Goal: Browse casually: Explore the website without a specific task or goal

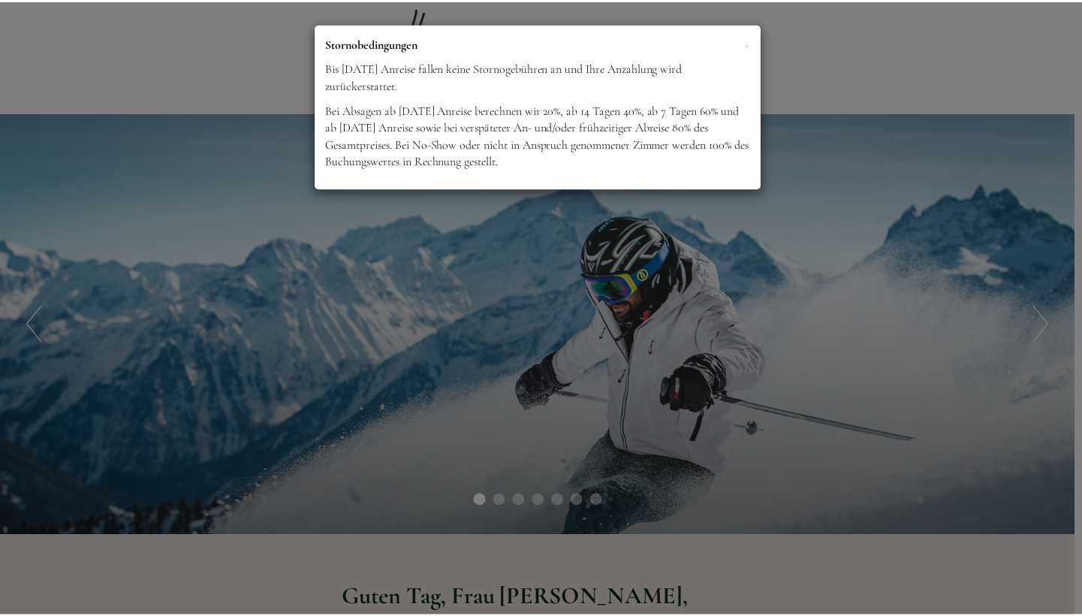
scroll to position [935, 0]
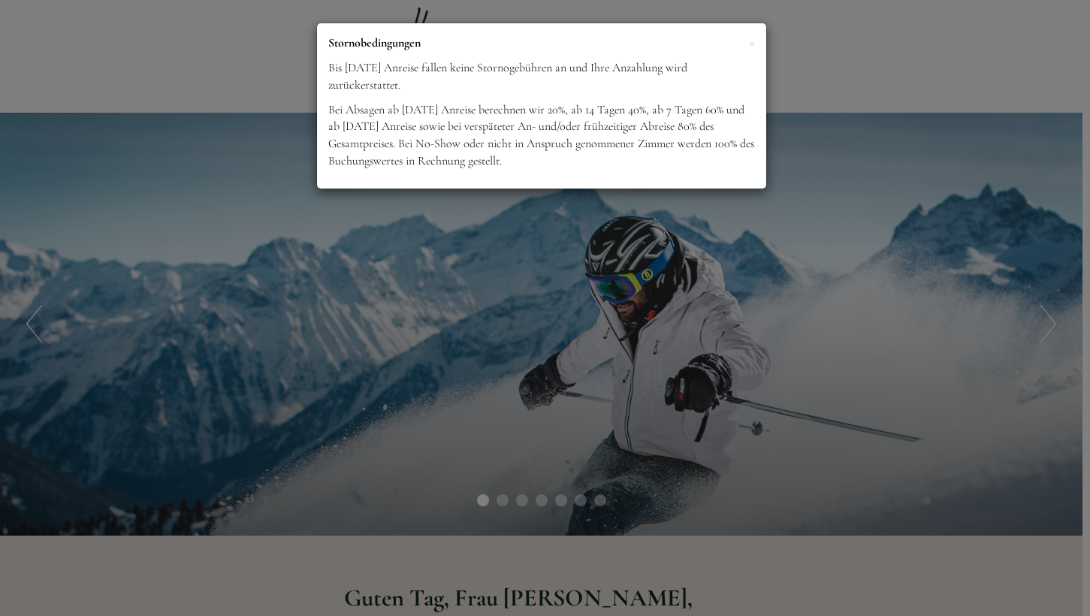
click at [661, 339] on div "× Stornobedingungen Bis [DATE] Anreise fallen keine Stornogebühren an und Ihre …" at bounding box center [545, 308] width 1090 height 616
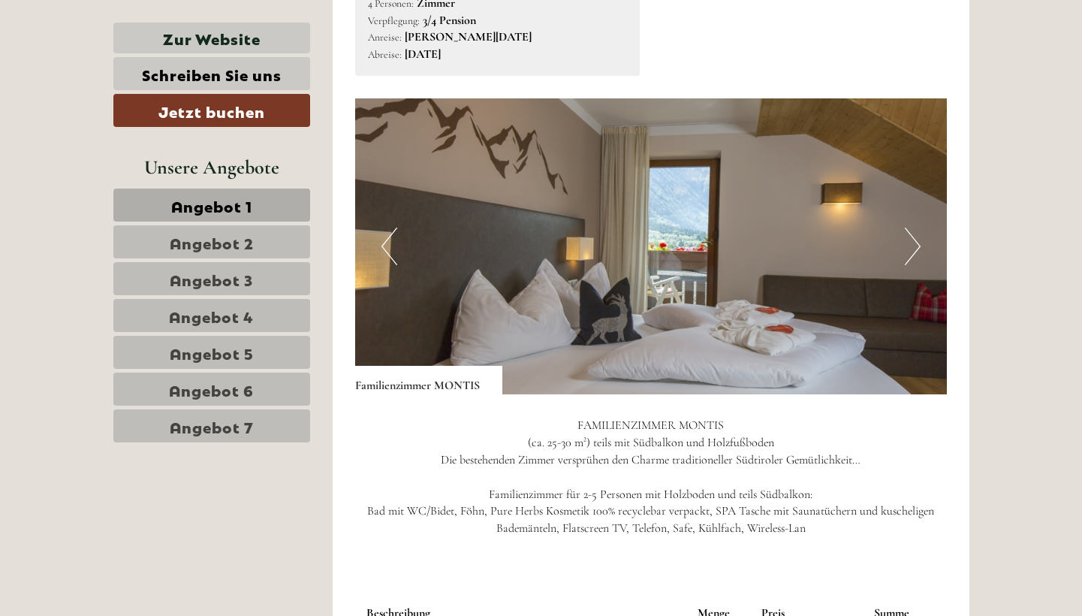
scroll to position [893, 0]
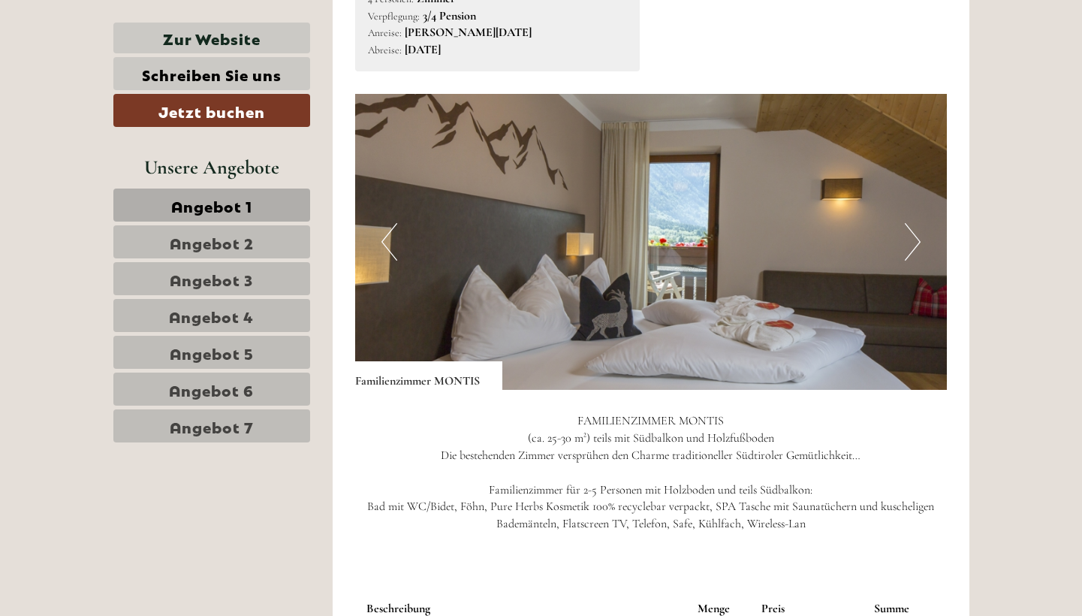
click at [916, 243] on button "Next" at bounding box center [913, 242] width 16 height 38
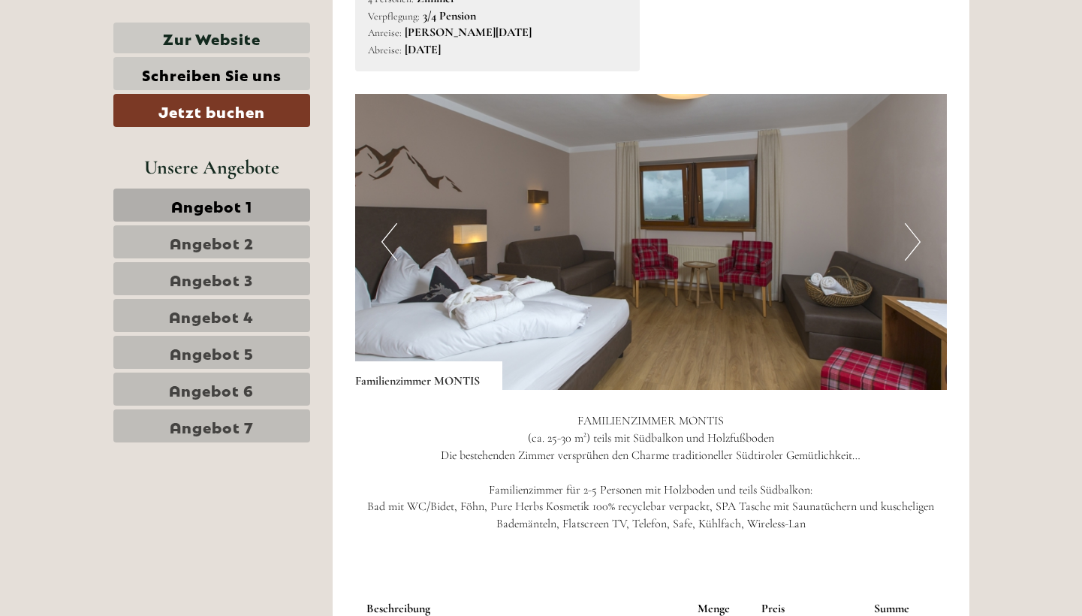
click at [916, 243] on button "Next" at bounding box center [913, 242] width 16 height 38
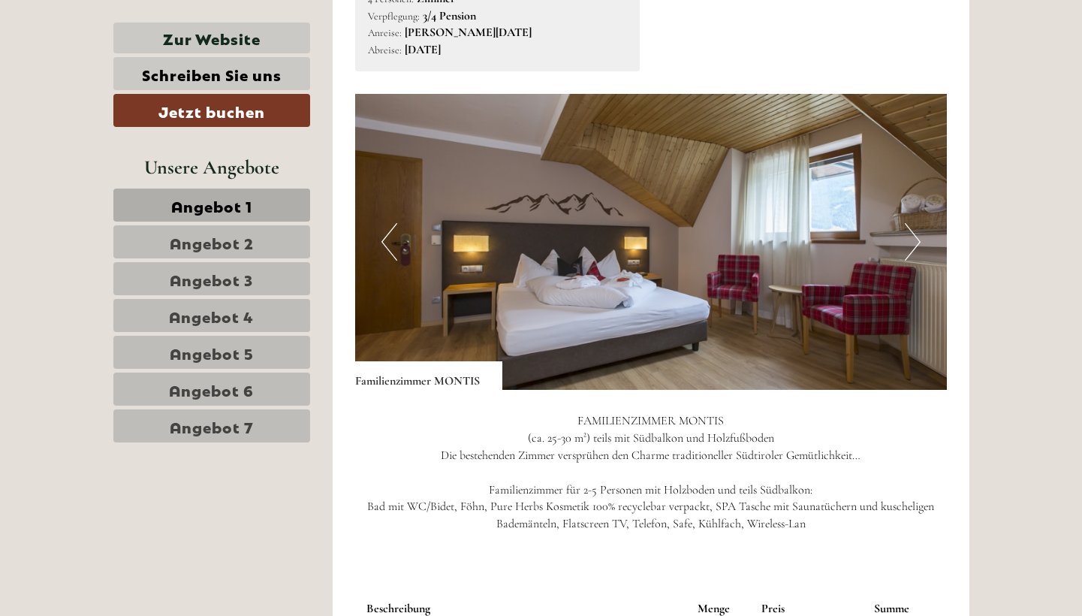
click at [916, 243] on button "Next" at bounding box center [913, 242] width 16 height 38
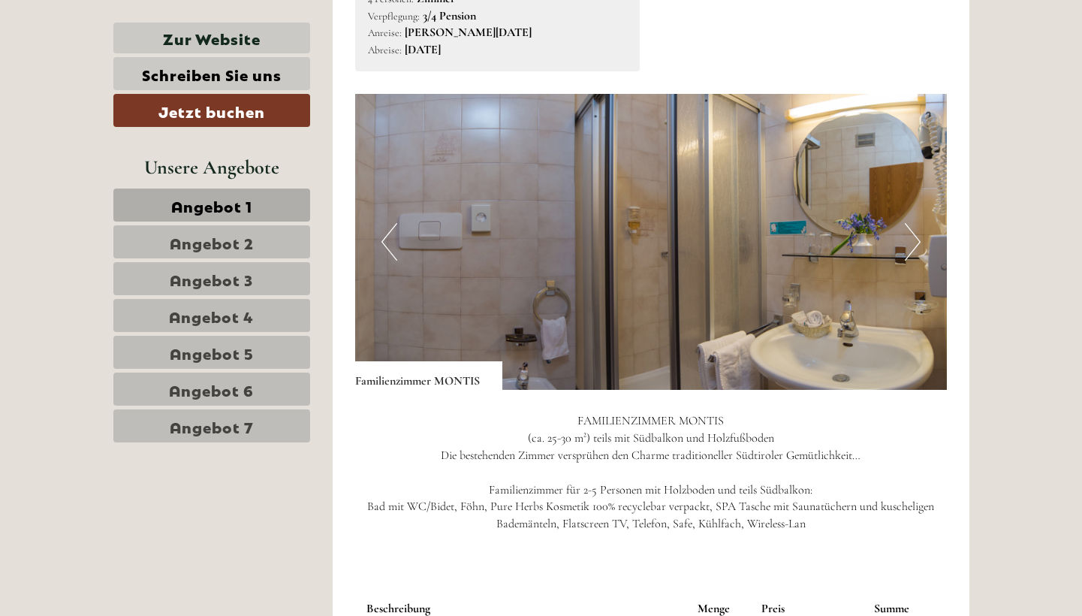
click at [916, 243] on button "Next" at bounding box center [913, 242] width 16 height 38
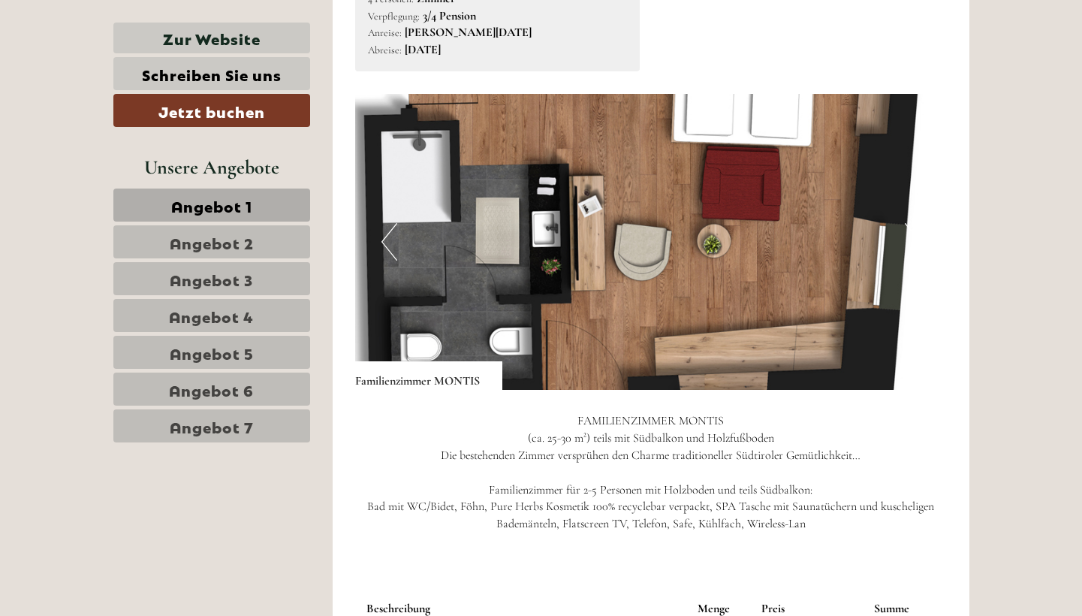
click at [916, 243] on button "Next" at bounding box center [913, 242] width 16 height 38
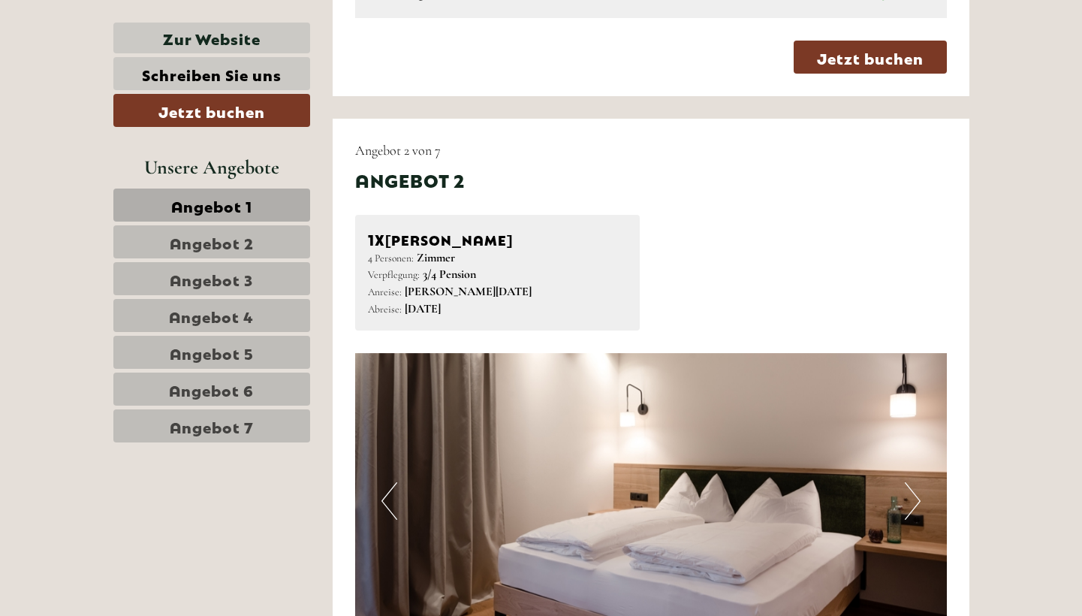
scroll to position [1728, 0]
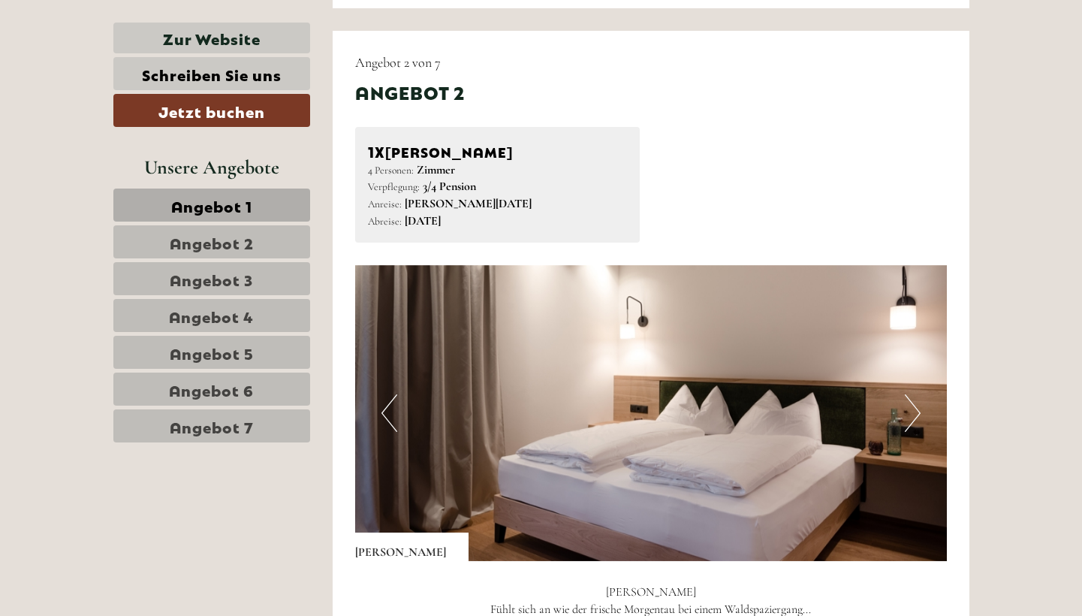
click at [910, 394] on button "Next" at bounding box center [913, 413] width 16 height 38
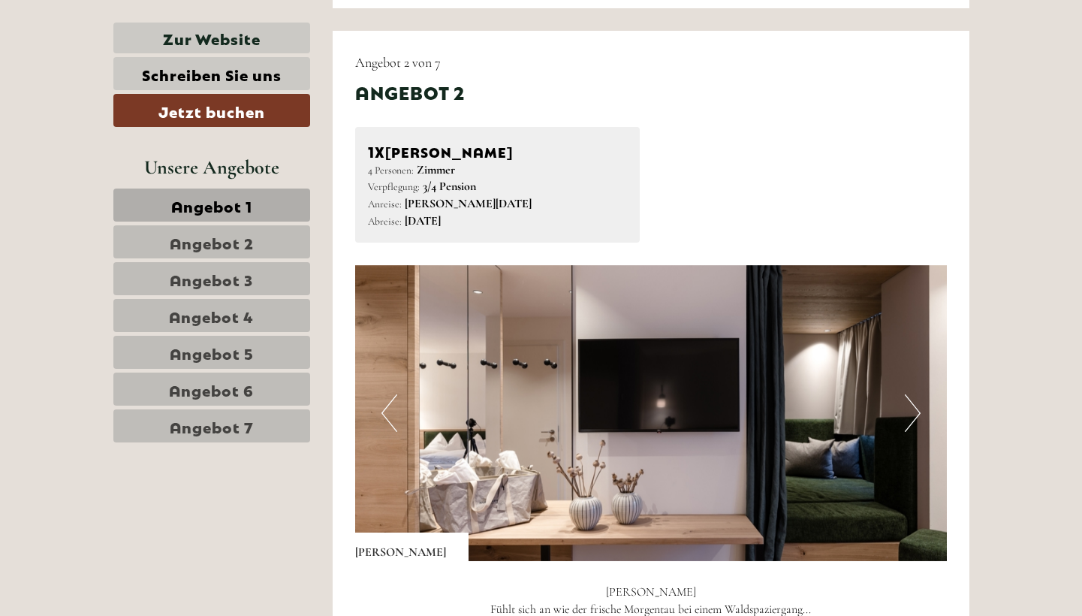
click at [910, 394] on button "Next" at bounding box center [913, 413] width 16 height 38
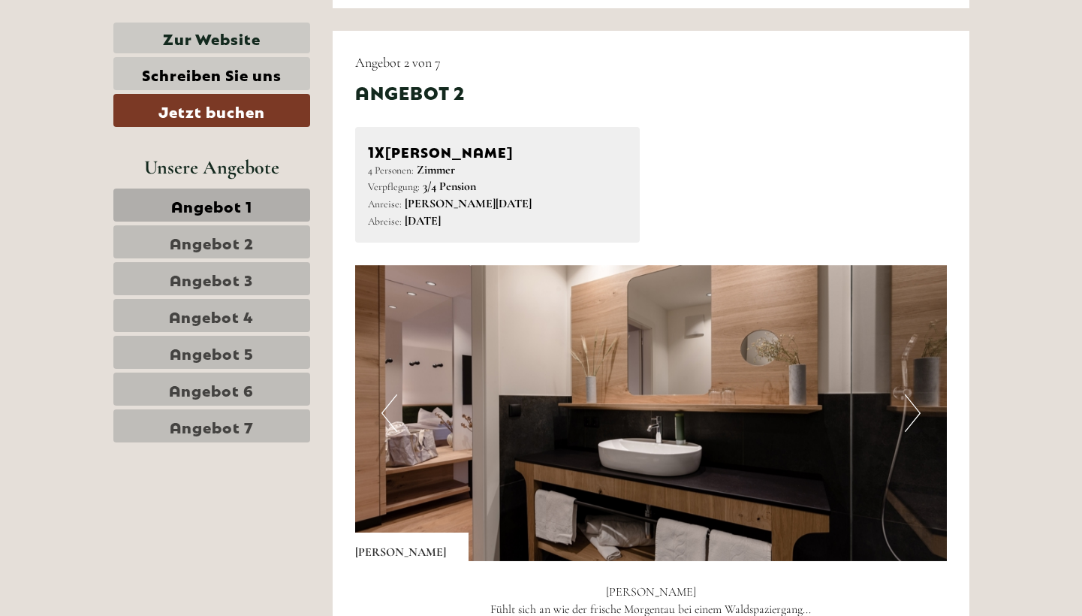
click at [910, 394] on button "Next" at bounding box center [913, 413] width 16 height 38
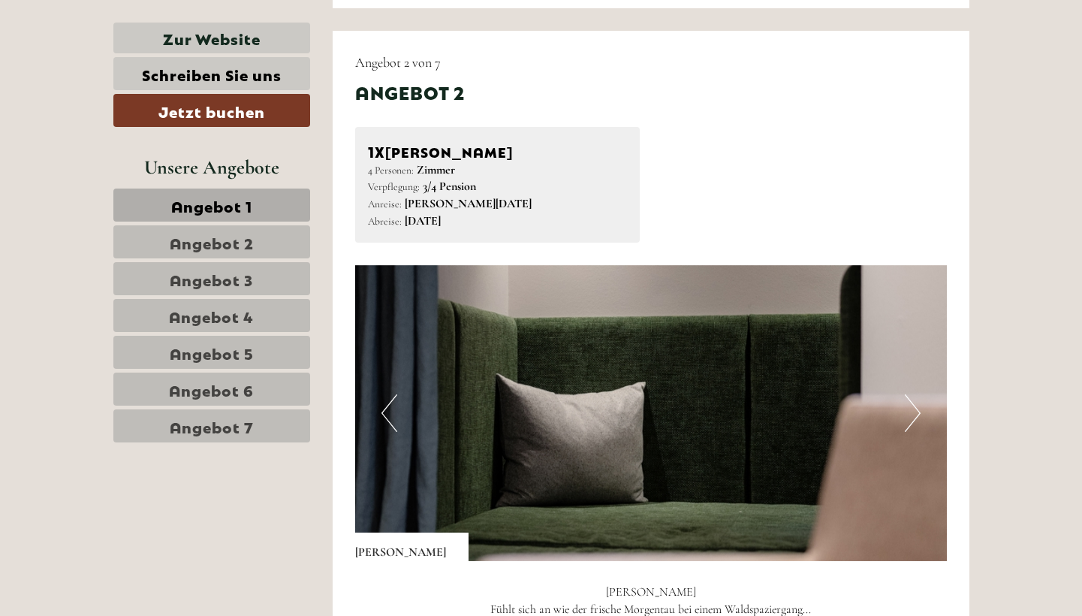
click at [910, 394] on button "Next" at bounding box center [913, 413] width 16 height 38
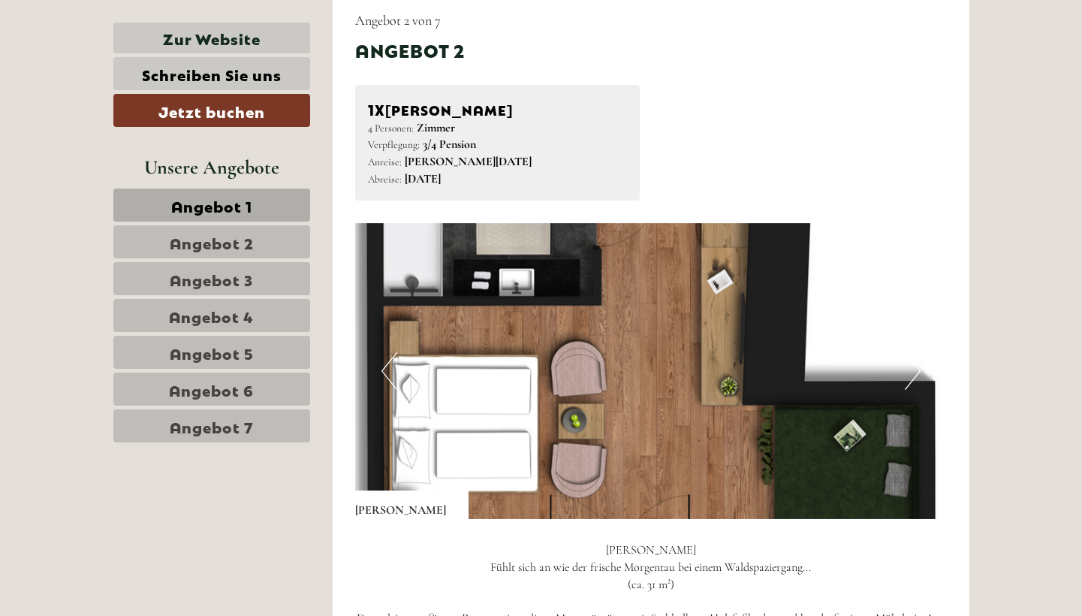
scroll to position [1787, 0]
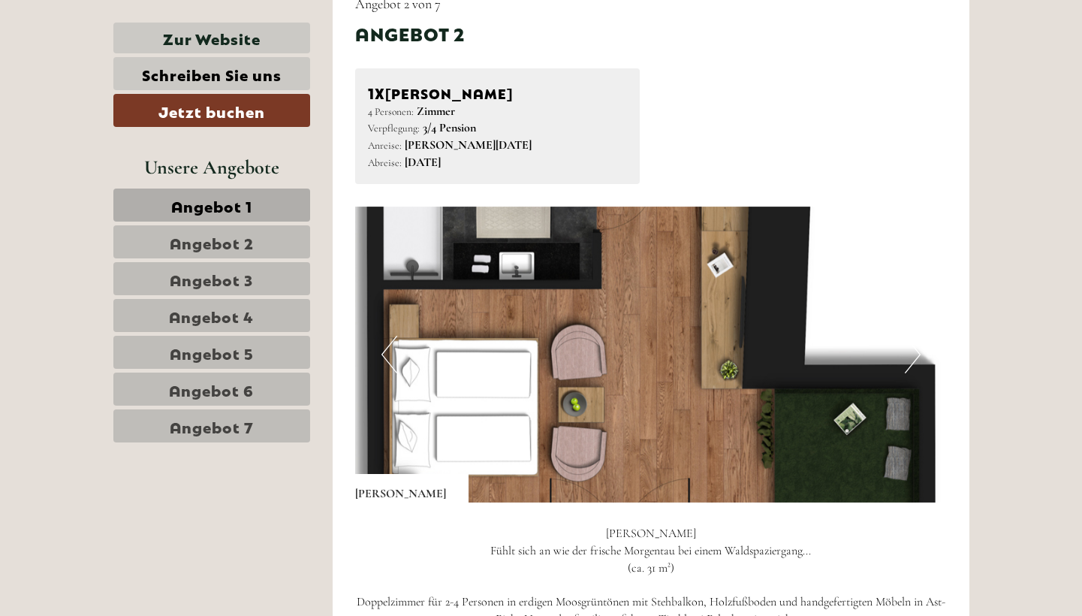
click at [917, 336] on button "Next" at bounding box center [913, 355] width 16 height 38
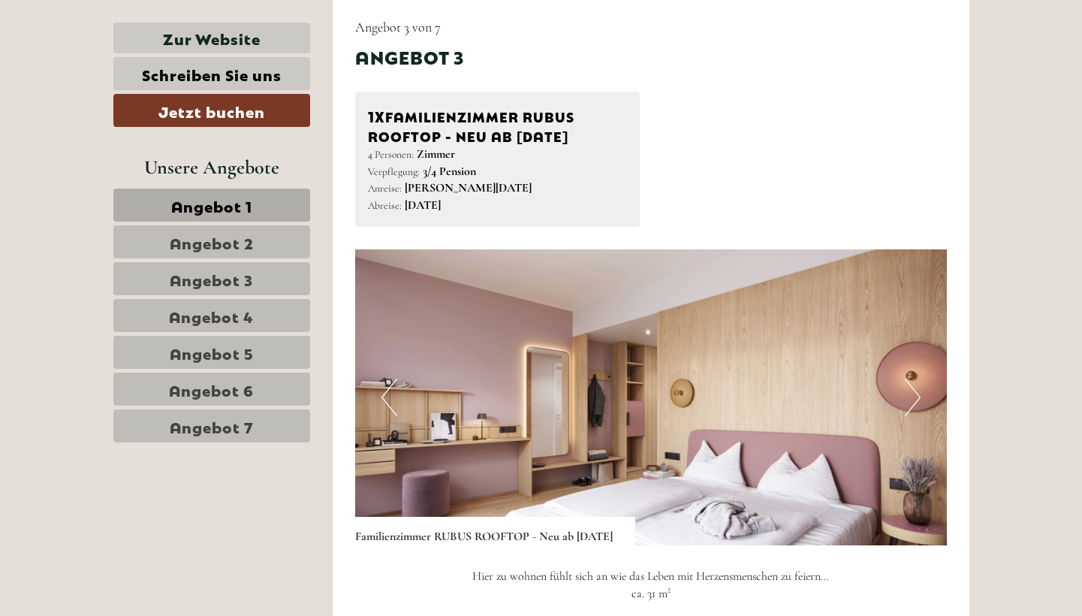
scroll to position [2803, 0]
click at [915, 379] on button "Next" at bounding box center [913, 398] width 16 height 38
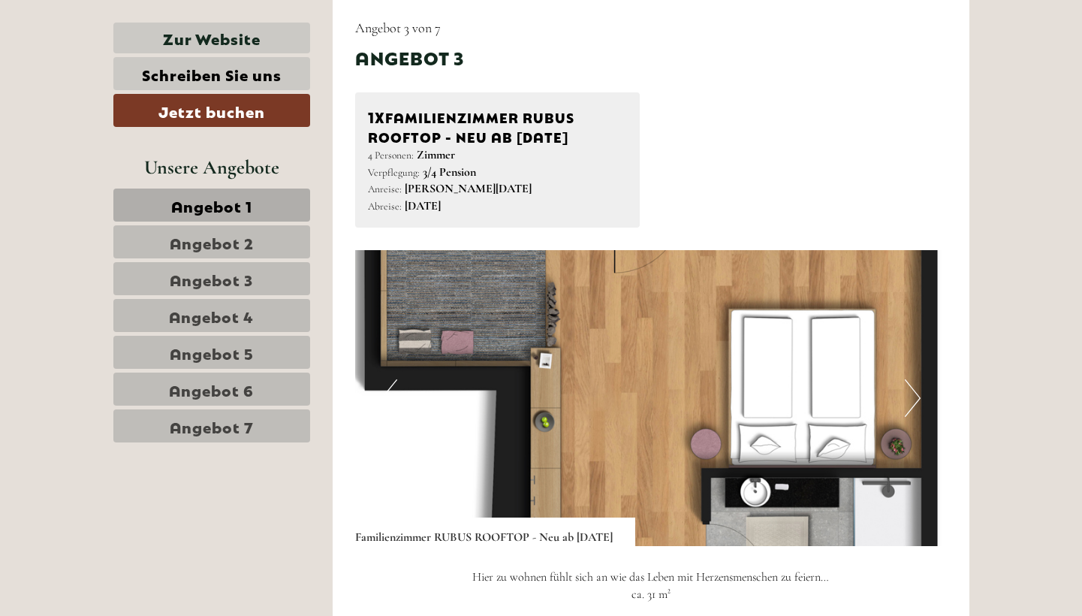
click at [915, 379] on button "Next" at bounding box center [913, 398] width 16 height 38
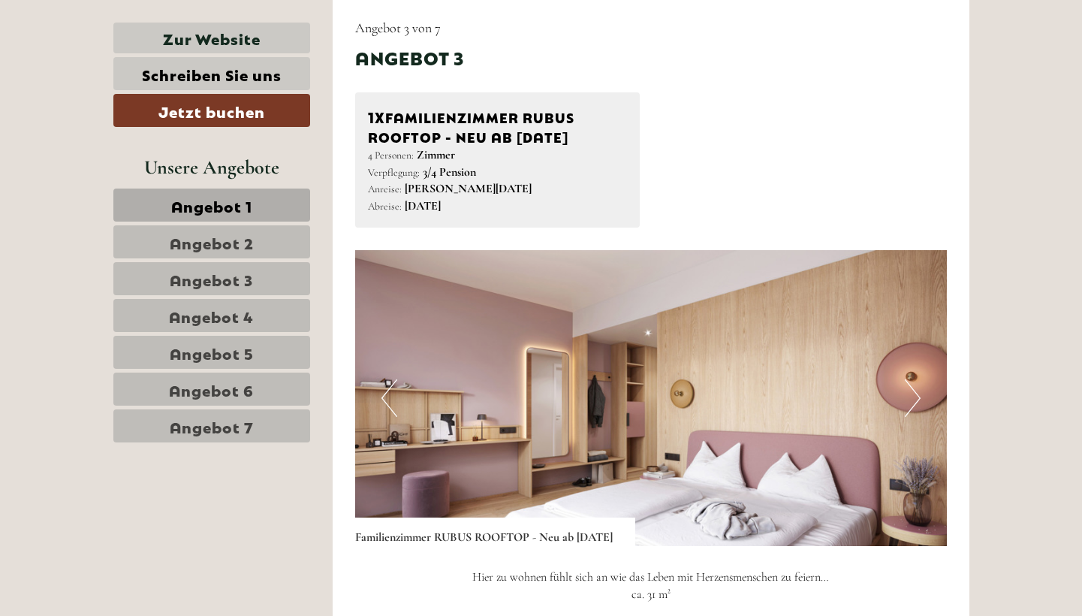
click at [915, 379] on button "Next" at bounding box center [913, 398] width 16 height 38
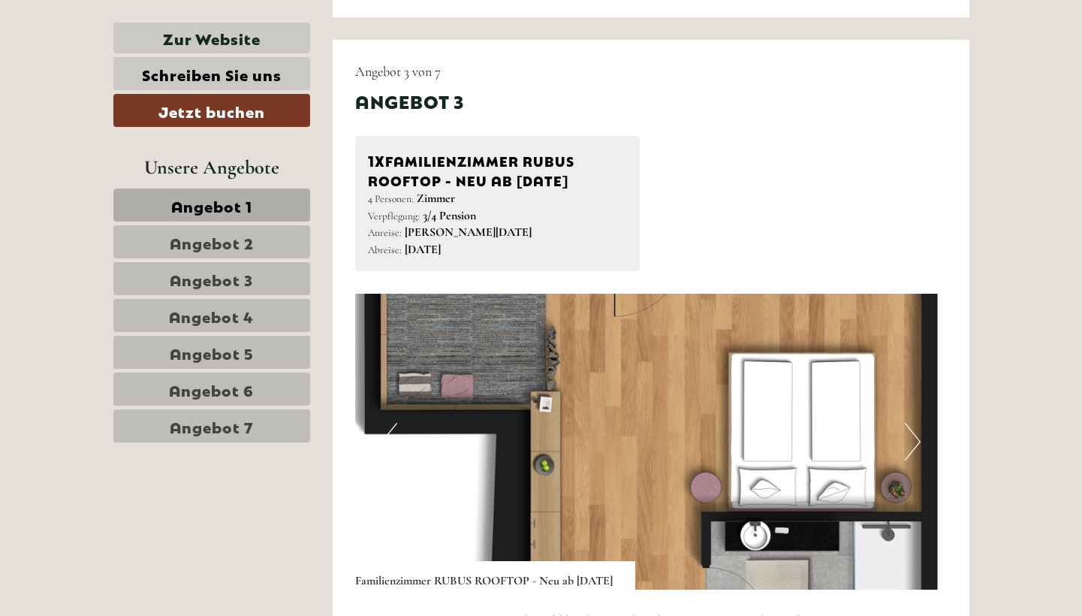
scroll to position [2761, 0]
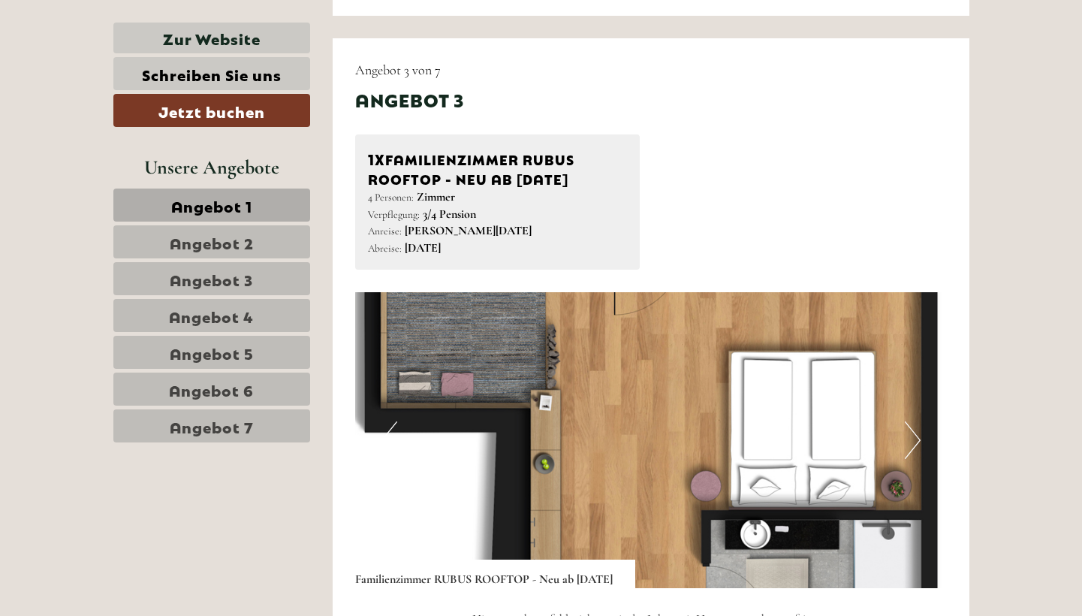
click at [916, 421] on button "Next" at bounding box center [913, 440] width 16 height 38
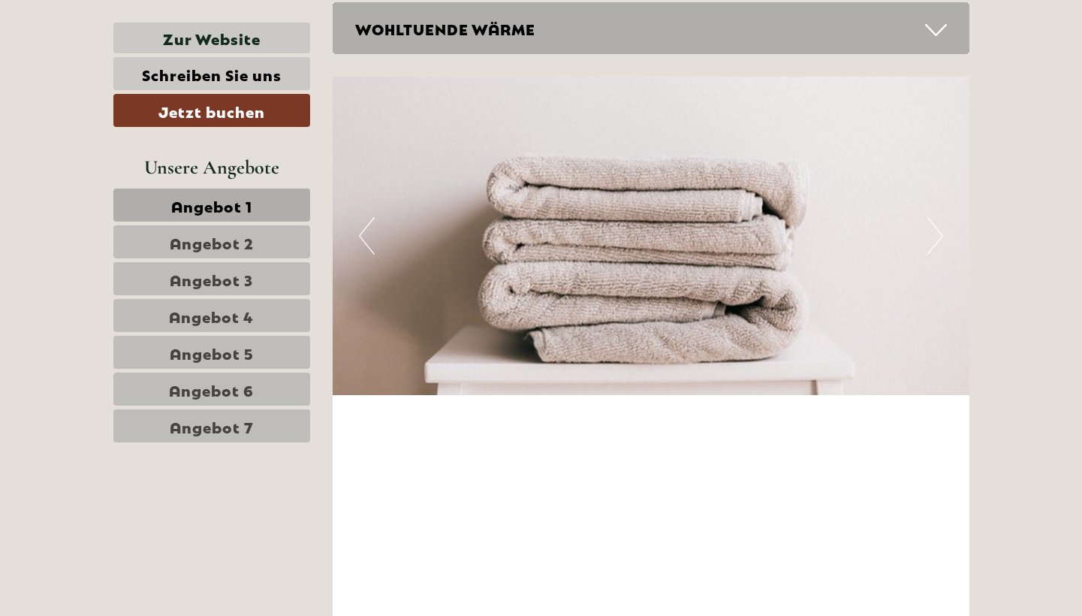
scroll to position [4194, 0]
